Goal: Task Accomplishment & Management: Use online tool/utility

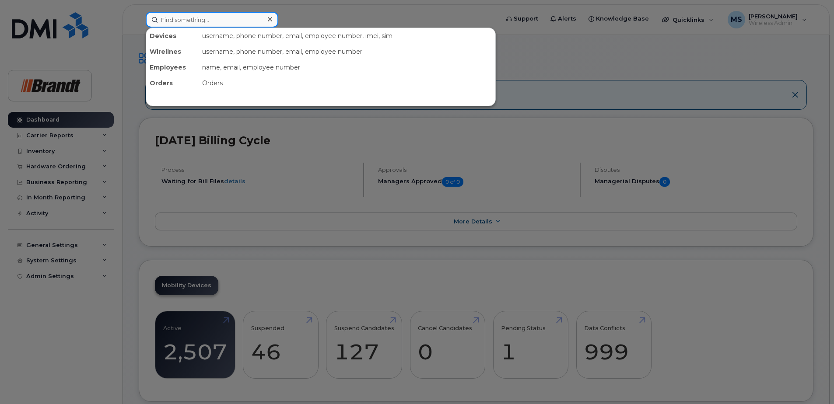
drag, startPoint x: 238, startPoint y: 28, endPoint x: 214, endPoint y: 24, distance: 23.9
paste input "9057453943"
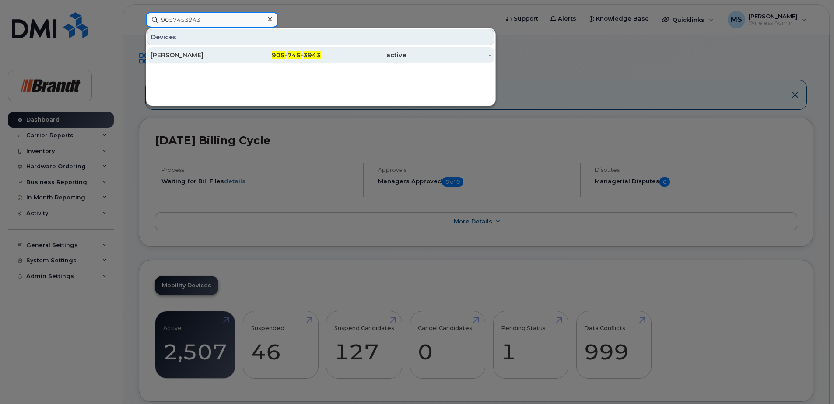
type input "9057453943"
click at [236, 48] on div "[PERSON_NAME]" at bounding box center [278, 55] width 85 height 16
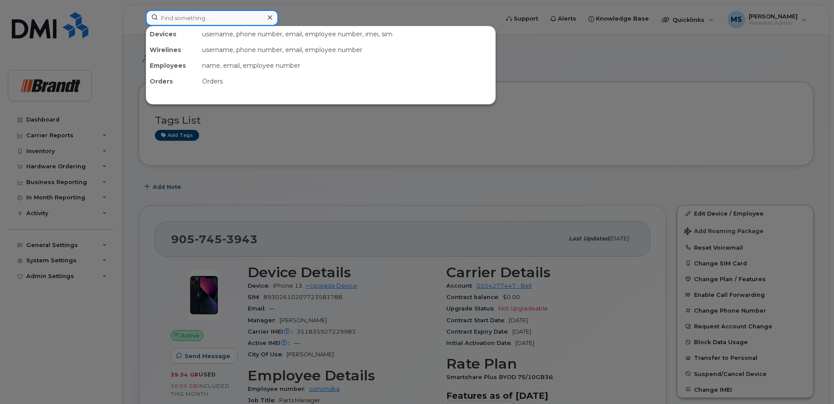
click at [259, 14] on input at bounding box center [212, 18] width 133 height 16
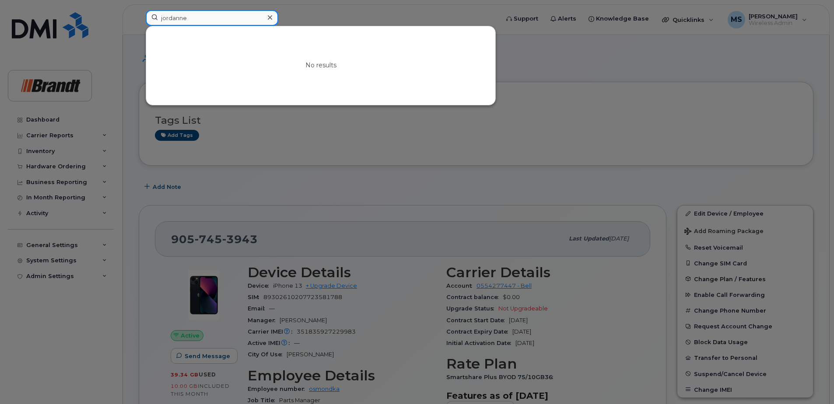
drag, startPoint x: 205, startPoint y: 15, endPoint x: 32, endPoint y: 29, distance: 174.3
click at [139, 28] on div "jordanne No results" at bounding box center [319, 19] width 361 height 19
click at [218, 17] on input "[PERSON_NAME]" at bounding box center [212, 18] width 133 height 16
drag, startPoint x: 219, startPoint y: 16, endPoint x: 0, endPoint y: 27, distance: 219.1
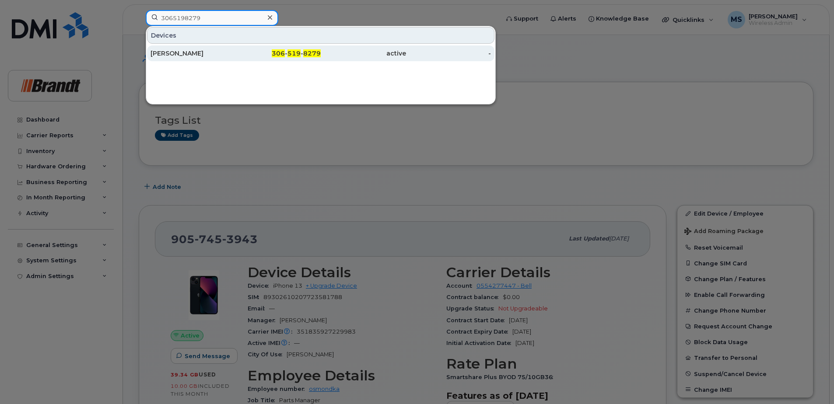
type input "3065198279"
click at [406, 58] on div "active" at bounding box center [448, 54] width 85 height 16
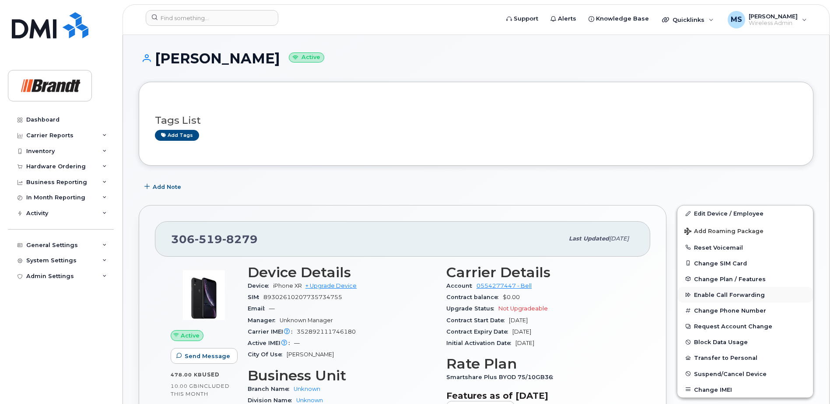
click at [709, 292] on span "Enable Call Forwarding" at bounding box center [729, 295] width 71 height 7
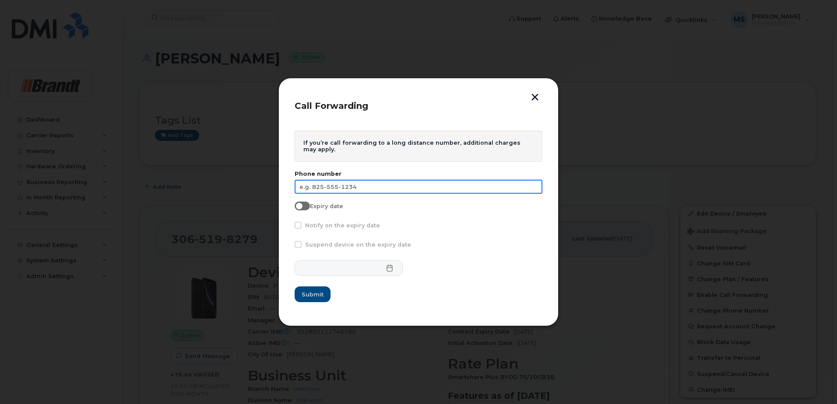
click at [319, 187] on input "text" at bounding box center [419, 187] width 248 height 14
paste input "639-590-6660"
type input "639-590-6660"
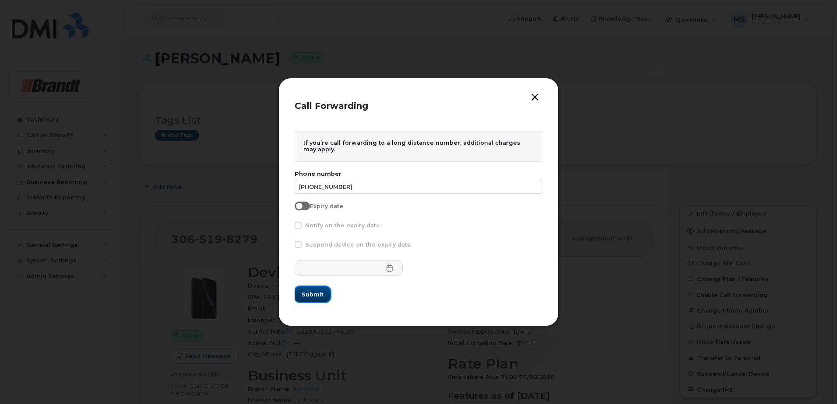
click at [317, 294] on span "Submit" at bounding box center [313, 295] width 22 height 8
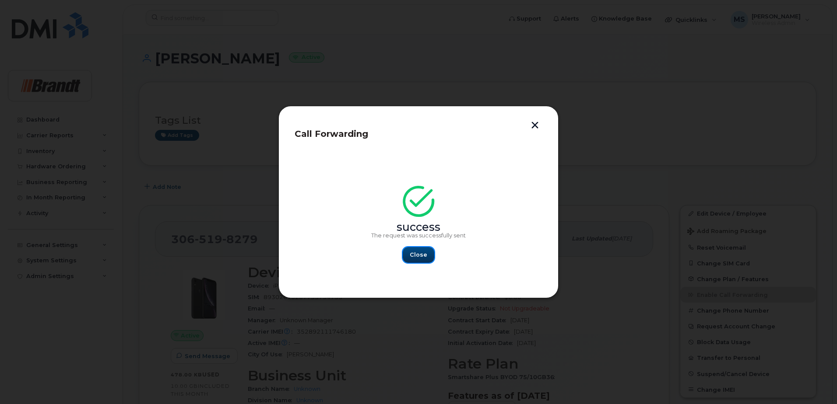
click at [425, 261] on button "Close" at bounding box center [419, 255] width 32 height 16
